Goal: Task Accomplishment & Management: Use online tool/utility

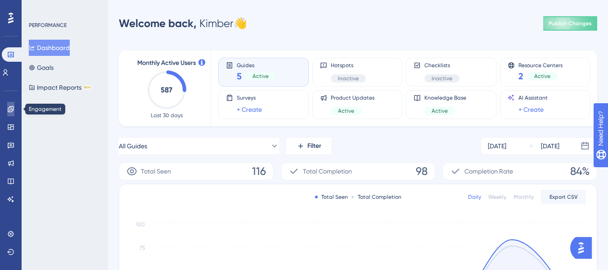
click at [13, 111] on icon at bounding box center [10, 108] width 7 height 7
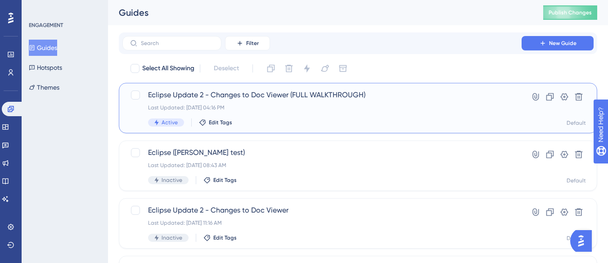
click at [331, 120] on div "Active Edit Tags" at bounding box center [322, 122] width 348 height 8
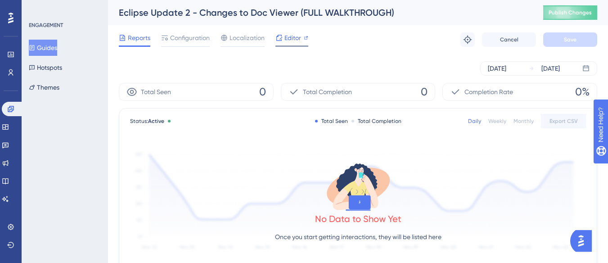
click at [293, 34] on span "Editor" at bounding box center [293, 37] width 17 height 11
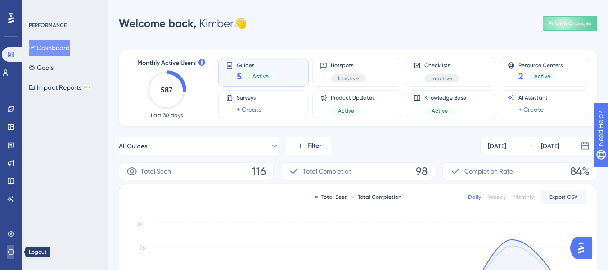
click at [10, 252] on icon at bounding box center [10, 252] width 7 height 6
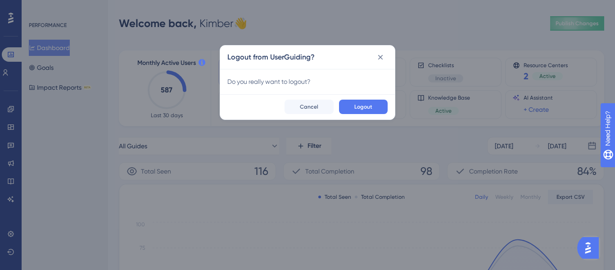
click at [362, 106] on span "Logout" at bounding box center [363, 106] width 18 height 7
